Goal: Navigation & Orientation: Understand site structure

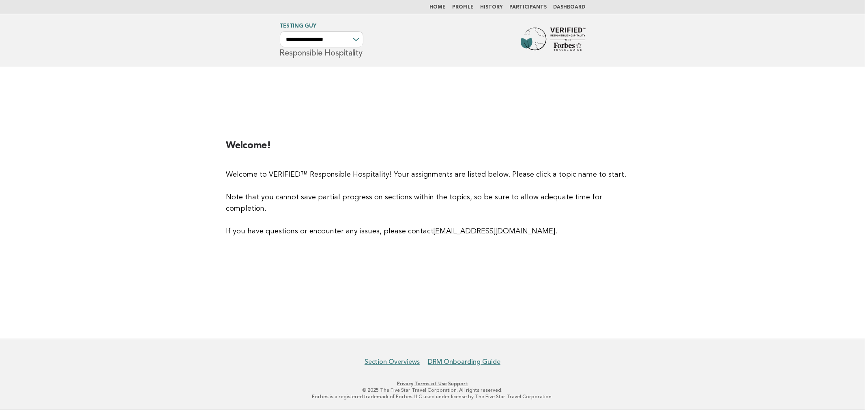
click at [179, 183] on main "Welcome! Welcome to VERIFIED™ Responsible Hospitality! Your assignments are lis…" at bounding box center [432, 203] width 865 height 272
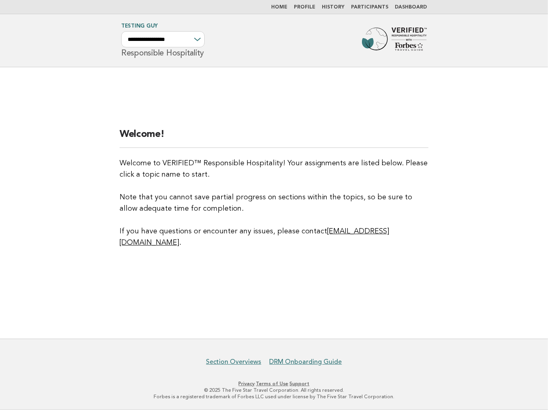
click at [379, 6] on link "Participants" at bounding box center [369, 7] width 37 height 5
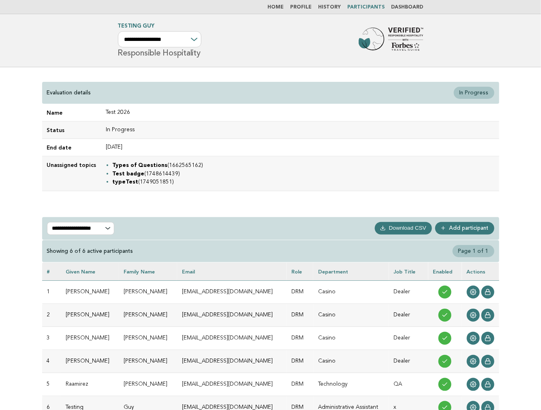
click at [412, 7] on link "Dashboard" at bounding box center [408, 7] width 32 height 5
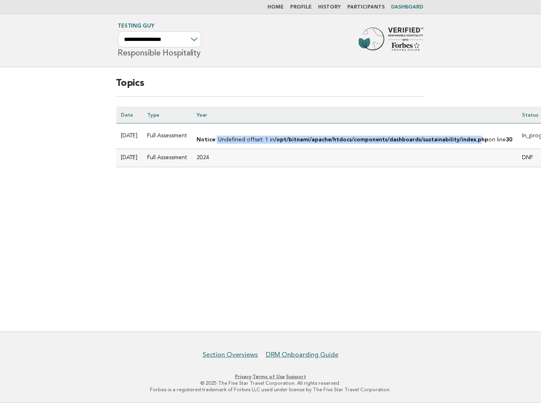
drag, startPoint x: 227, startPoint y: 139, endPoint x: 477, endPoint y: 146, distance: 249.8
click at [477, 146] on td "Notice : Undefined offset: 1 in /opt/bitnami/apache/htdocs/components/dashboard…" at bounding box center [355, 136] width 326 height 26
click at [332, 5] on link "History" at bounding box center [330, 7] width 23 height 5
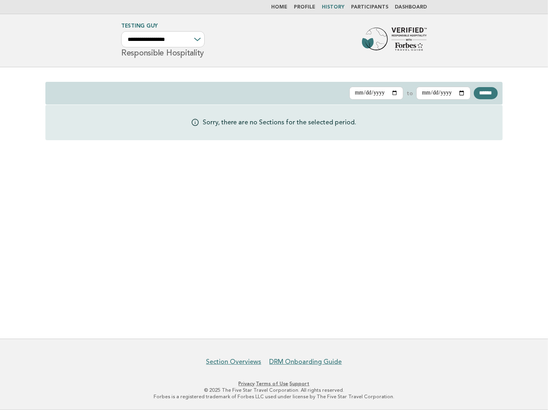
click at [313, 8] on link "Profile" at bounding box center [304, 7] width 21 height 5
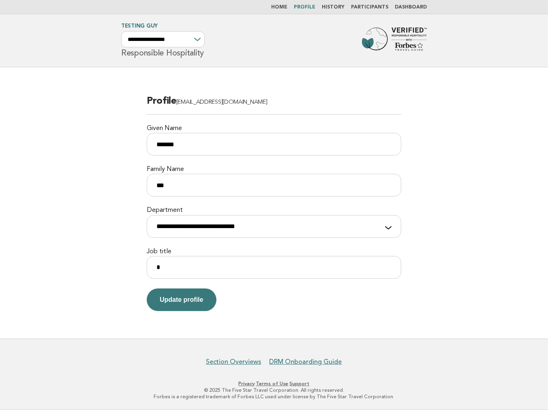
click at [287, 9] on link "Home" at bounding box center [279, 7] width 16 height 5
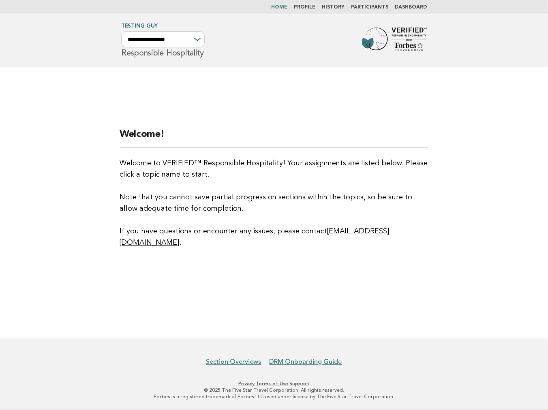
click at [111, 142] on div "Welcome! Welcome to VERIFIED™ Responsible Hospitality! Your assignments are lis…" at bounding box center [274, 202] width 328 height 169
click at [365, 122] on main "Welcome! Welcome to VERIFIED™ Responsible Hospitality! Your assignments are lis…" at bounding box center [274, 203] width 548 height 272
click at [198, 40] on div "**********" at bounding box center [163, 39] width 84 height 16
click at [354, 143] on h2 "Welcome!" at bounding box center [274, 138] width 309 height 20
click at [287, 5] on link "Home" at bounding box center [279, 7] width 16 height 5
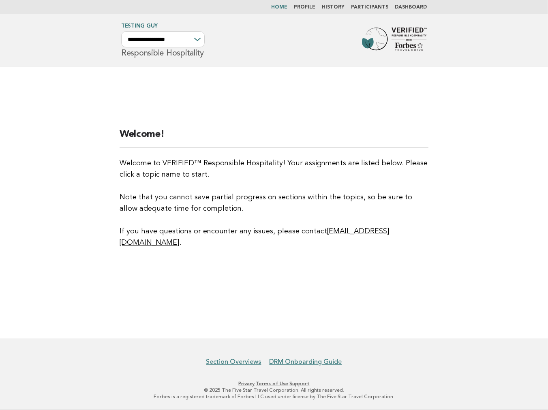
click at [423, 133] on div "Welcome! Welcome to VERIFIED™ Responsible Hospitality! Your assignments are lis…" at bounding box center [274, 202] width 328 height 169
click at [330, 131] on div "Welcome! Welcome to VERIFIED™ Responsible Hospitality! Your assignments are lis…" at bounding box center [274, 202] width 328 height 169
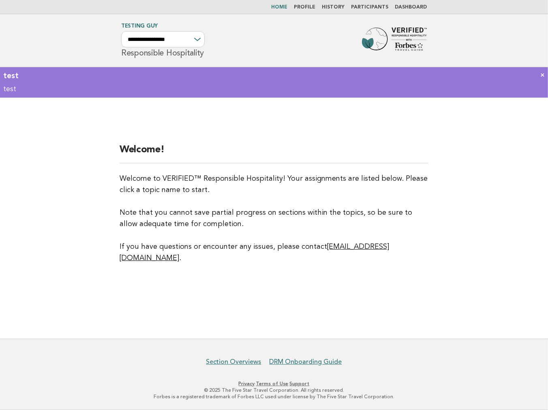
click at [319, 126] on main "Welcome! Welcome to VERIFIED™ Responsible Hospitality! Your assignments are lis…" at bounding box center [274, 218] width 548 height 241
